Goal: Check status: Check status

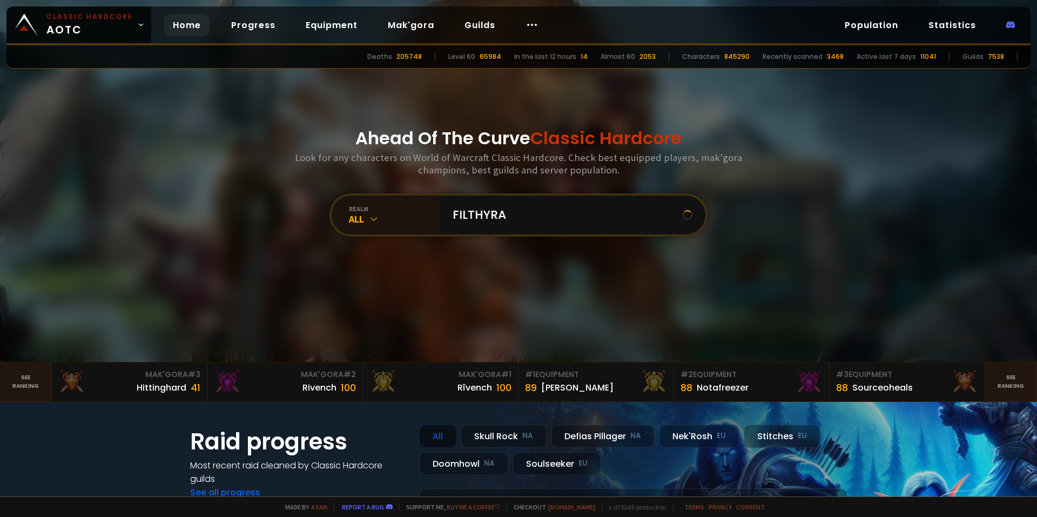
type input "FILTHYRAT"
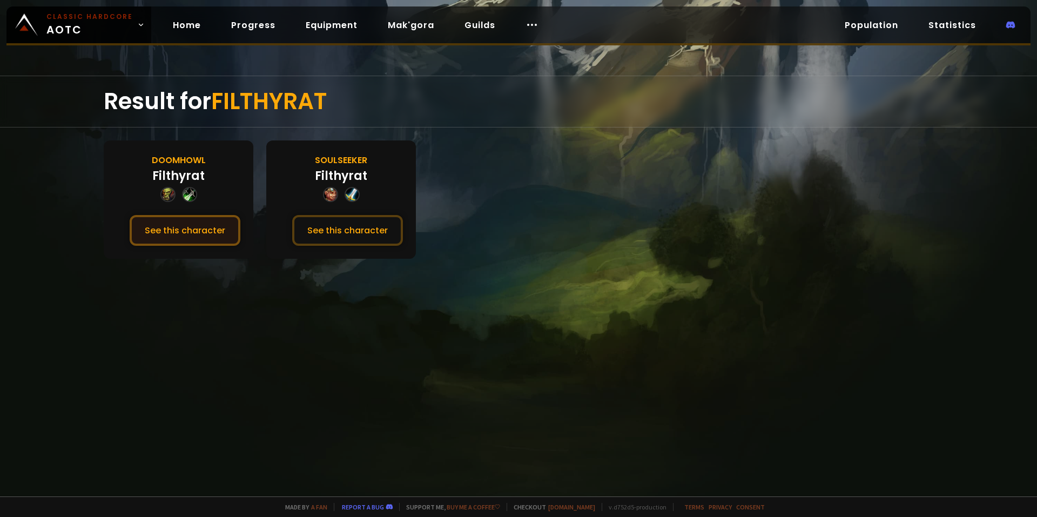
click at [200, 231] on button "See this character" at bounding box center [185, 230] width 111 height 31
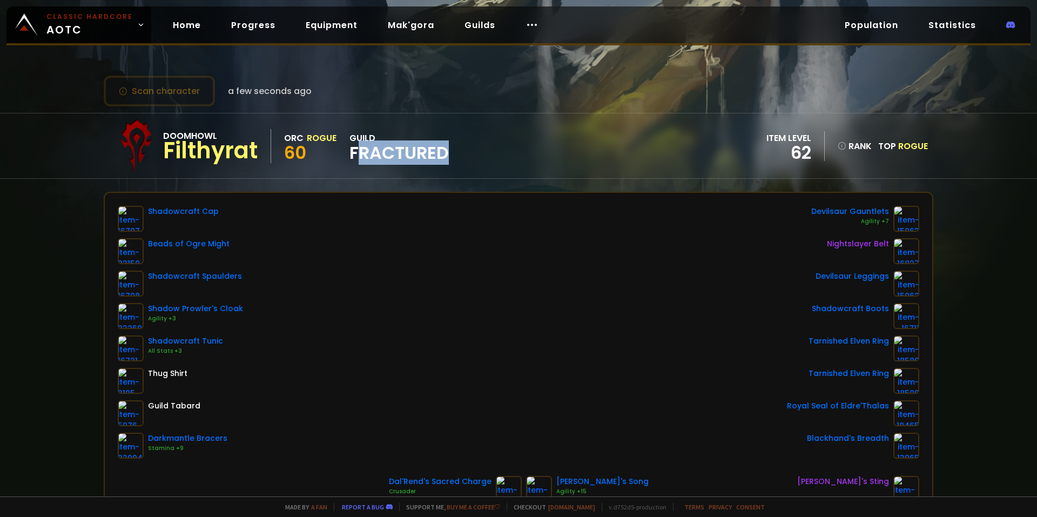
drag, startPoint x: 368, startPoint y: 149, endPoint x: 444, endPoint y: 145, distance: 76.2
click at [444, 145] on span "Fractured" at bounding box center [398, 153] width 99 height 16
click at [456, 151] on div "Doomhowl Filthyrat Orc Rogue 60 guild Fractured item level 62 rank 12120 Top Ro…" at bounding box center [518, 145] width 829 height 65
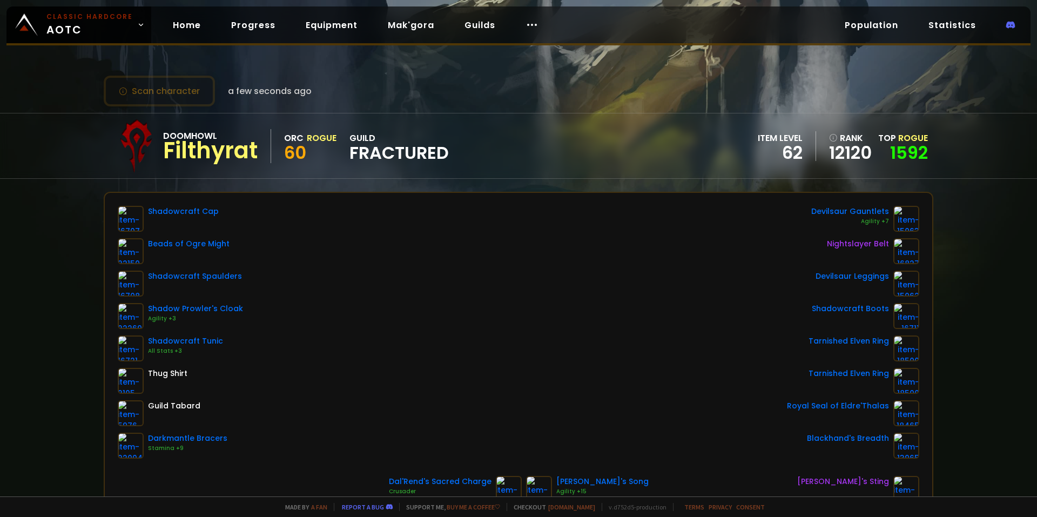
drag, startPoint x: 471, startPoint y: 151, endPoint x: 555, endPoint y: 132, distance: 86.2
